Goal: Check status: Check status

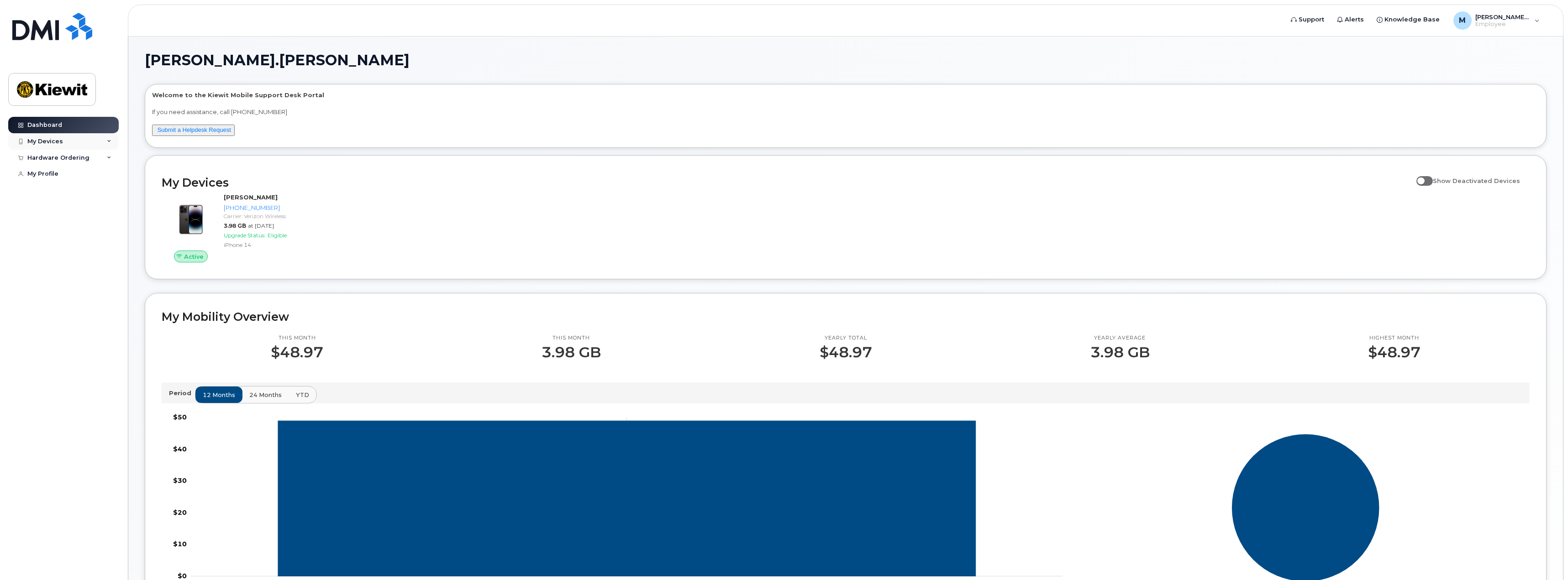
click at [64, 145] on div "My Devices" at bounding box center [64, 141] width 111 height 16
click at [95, 186] on div "([PERSON_NAME])" at bounding box center [84, 184] width 56 height 9
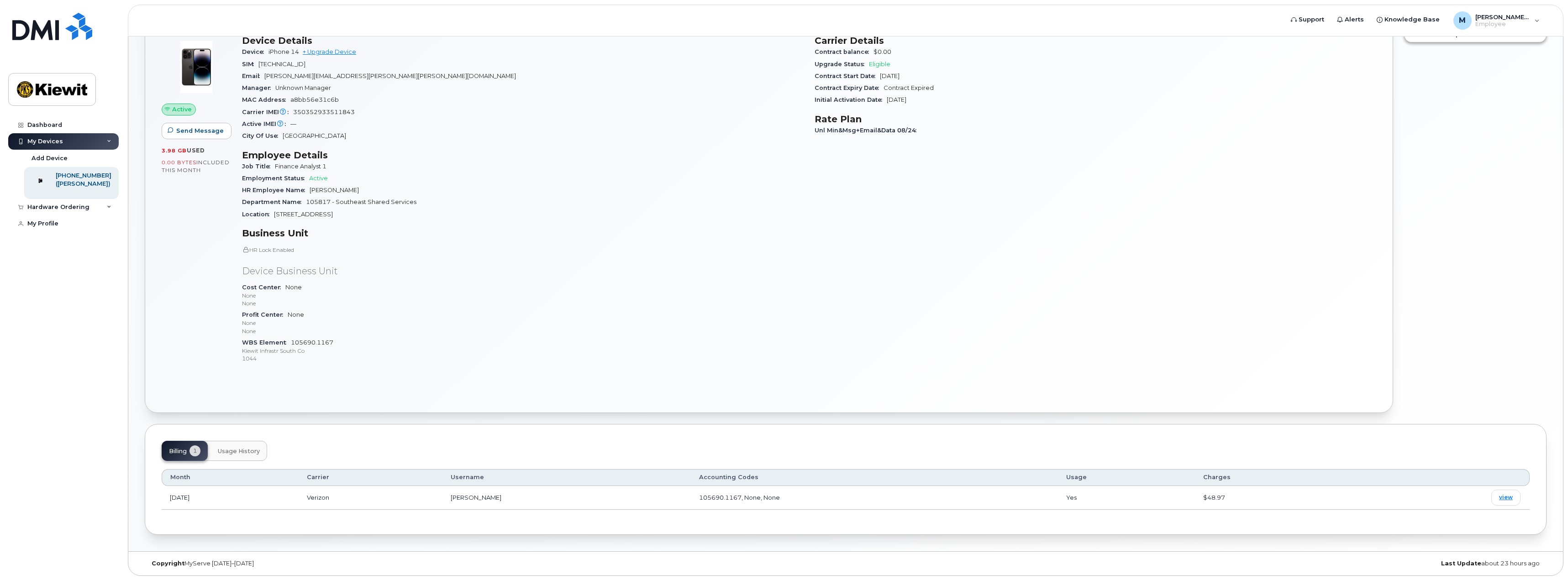
scroll to position [77, 0]
